Goal: Information Seeking & Learning: Learn about a topic

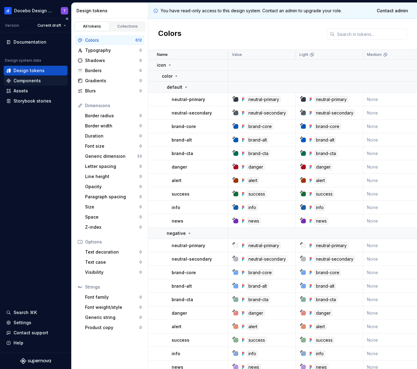
click at [30, 78] on div "Components" at bounding box center [27, 81] width 27 height 6
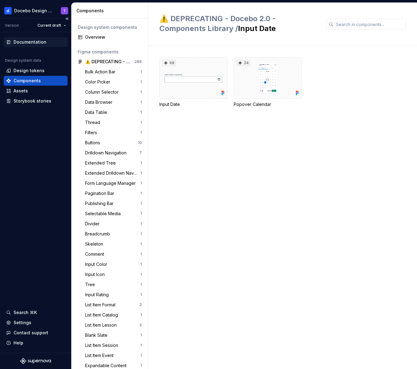
click at [39, 42] on div "Documentation" at bounding box center [30, 42] width 33 height 6
